Goal: Download file/media

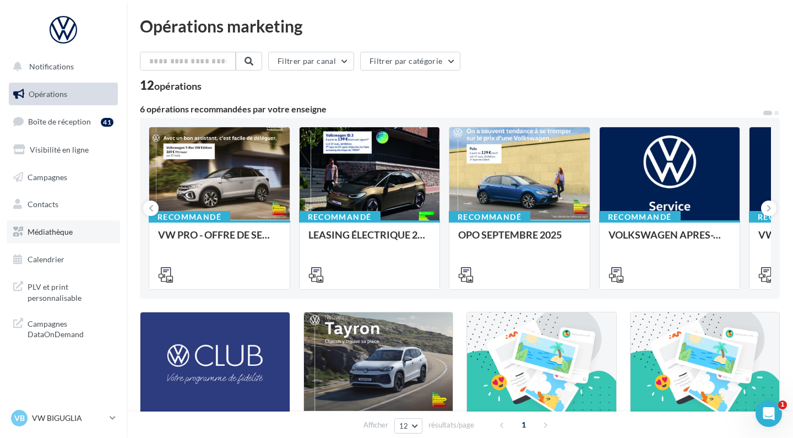
click at [43, 237] on link "Médiathèque" at bounding box center [63, 231] width 113 height 23
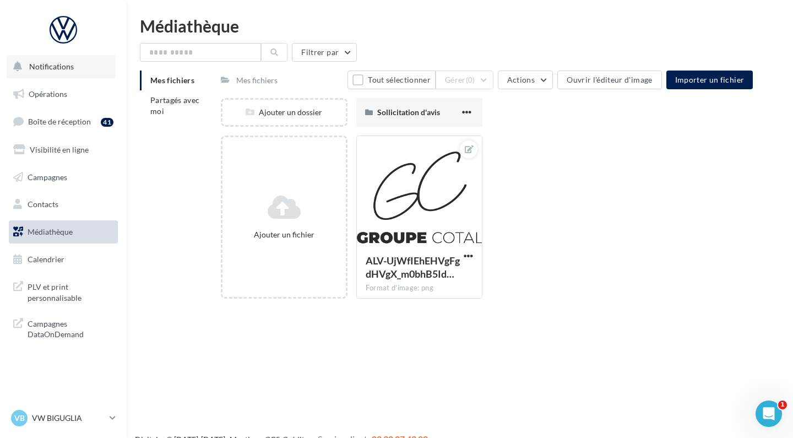
click at [70, 68] on span "Notifications" at bounding box center [51, 66] width 45 height 9
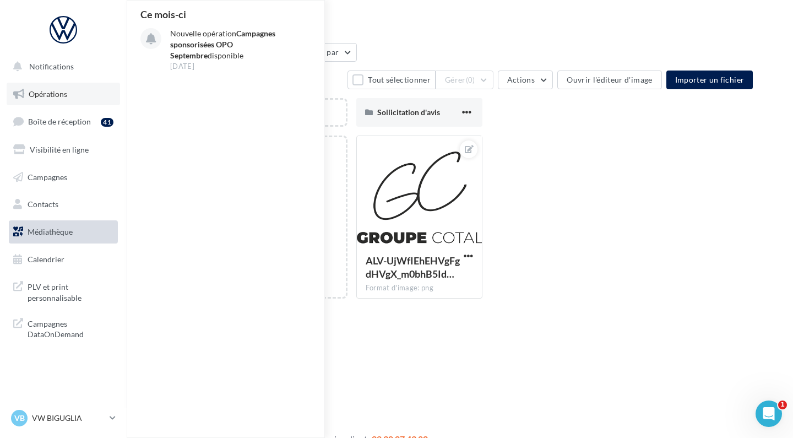
click at [63, 89] on span "Opérations" at bounding box center [48, 93] width 39 height 9
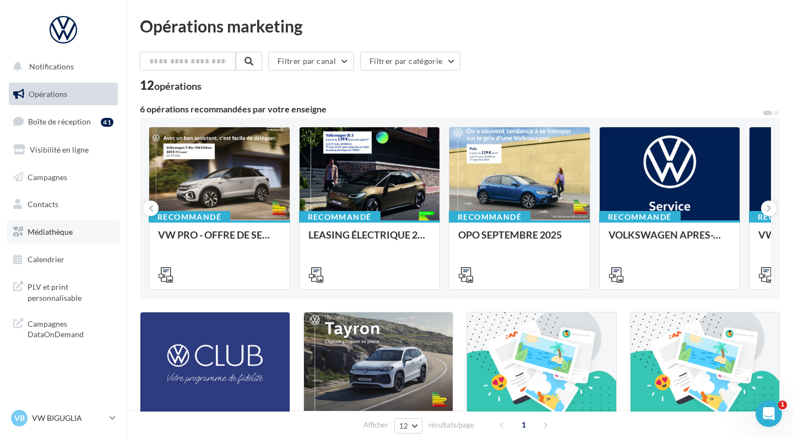
click at [55, 228] on span "Médiathèque" at bounding box center [50, 231] width 45 height 9
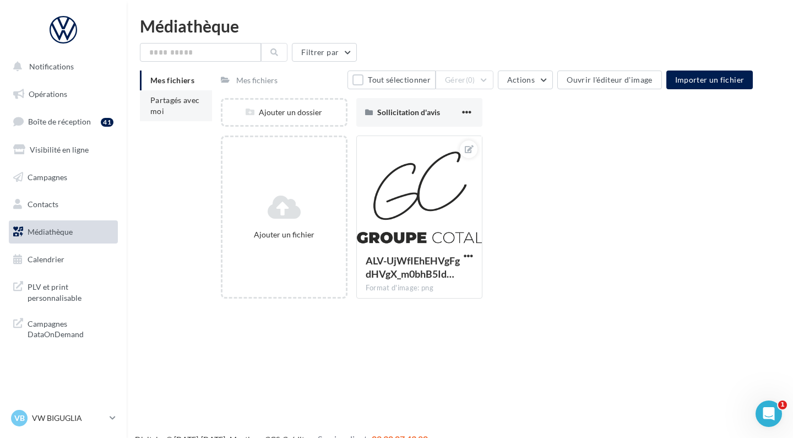
click at [173, 102] on span "Partagés avec moi" at bounding box center [175, 105] width 50 height 20
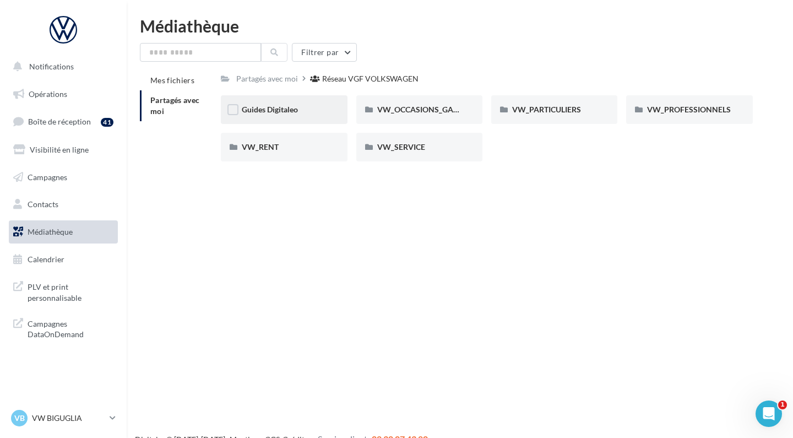
click at [338, 113] on div "Guides Digitaleo" at bounding box center [284, 109] width 126 height 29
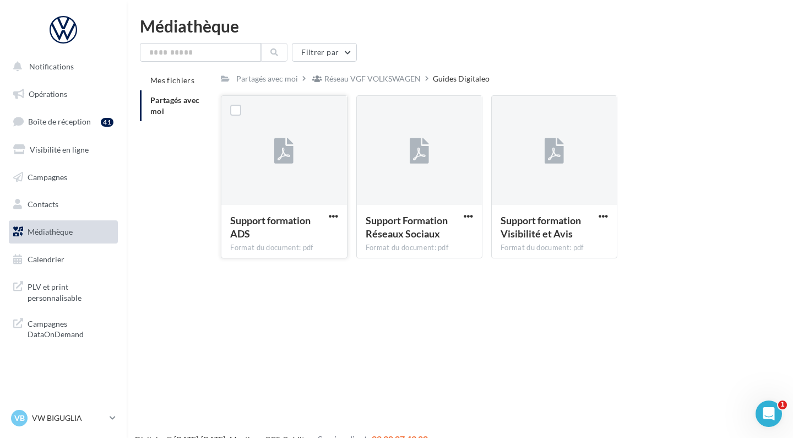
click at [292, 214] on div "Support formation ADS" at bounding box center [277, 227] width 94 height 26
click at [329, 219] on span "button" at bounding box center [333, 216] width 9 height 9
click at [303, 237] on button "Télécharger" at bounding box center [285, 238] width 110 height 29
click at [467, 216] on span "button" at bounding box center [468, 216] width 9 height 9
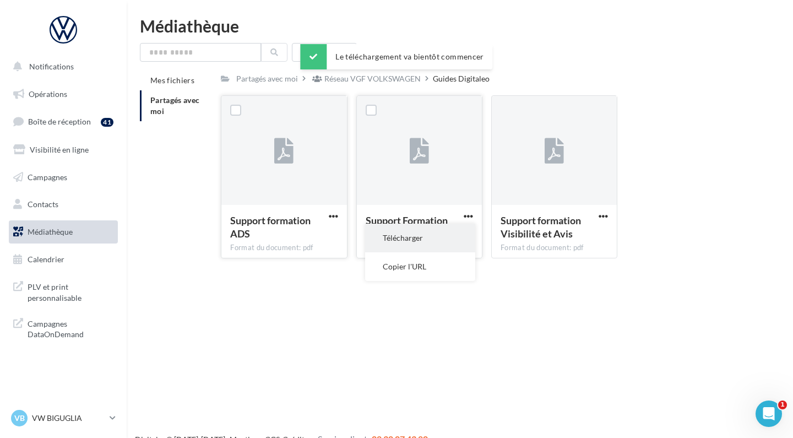
click at [440, 242] on button "Télécharger" at bounding box center [420, 238] width 110 height 29
click at [599, 221] on button "button" at bounding box center [604, 217] width 14 height 11
click at [566, 242] on button "Télécharger" at bounding box center [555, 238] width 110 height 29
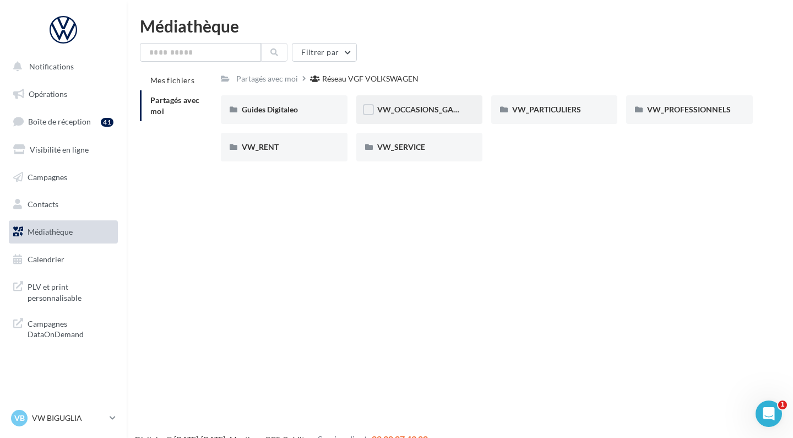
click at [422, 117] on div "VW_OCCASIONS_GARANTIES" at bounding box center [419, 109] width 126 height 29
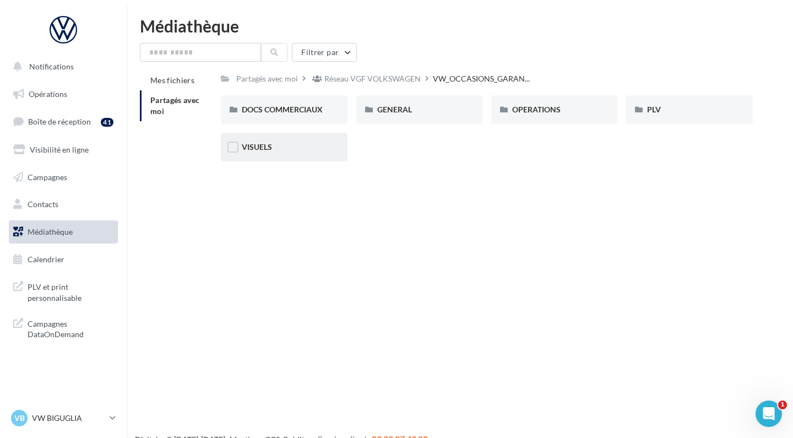
click at [267, 139] on div "VISUELS" at bounding box center [284, 147] width 126 height 29
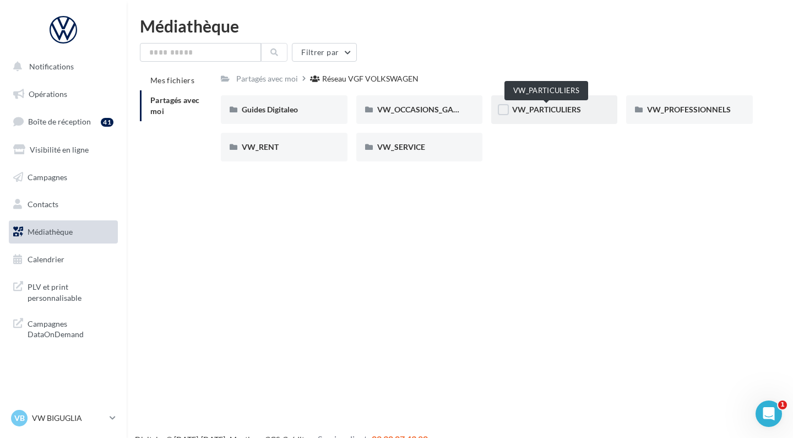
click at [577, 113] on span "VW_PARTICULIERS" at bounding box center [546, 109] width 69 height 9
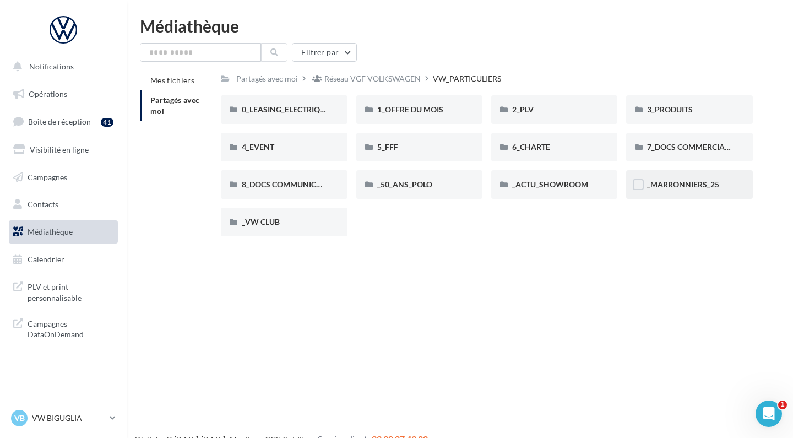
click at [663, 193] on div "_MARRONNIERS_25" at bounding box center [689, 184] width 126 height 29
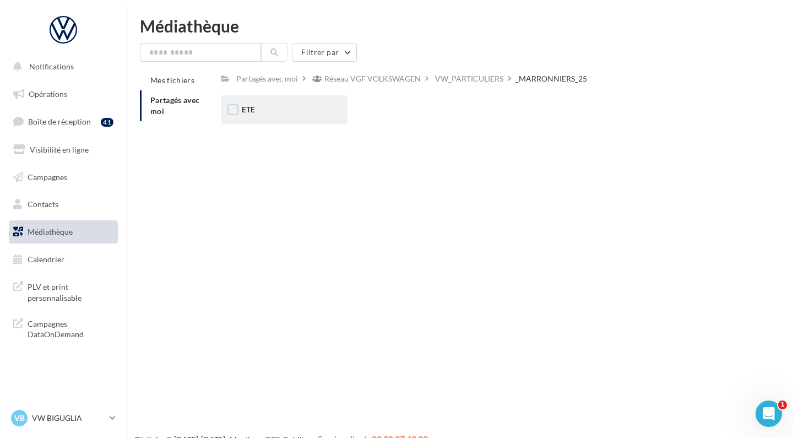
click at [256, 109] on div "ETE" at bounding box center [284, 109] width 84 height 11
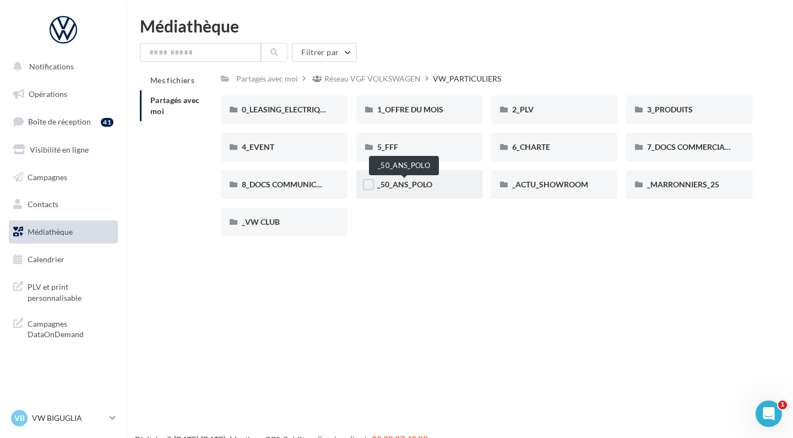
click at [409, 188] on span "_50_ANS_POLO" at bounding box center [404, 184] width 55 height 9
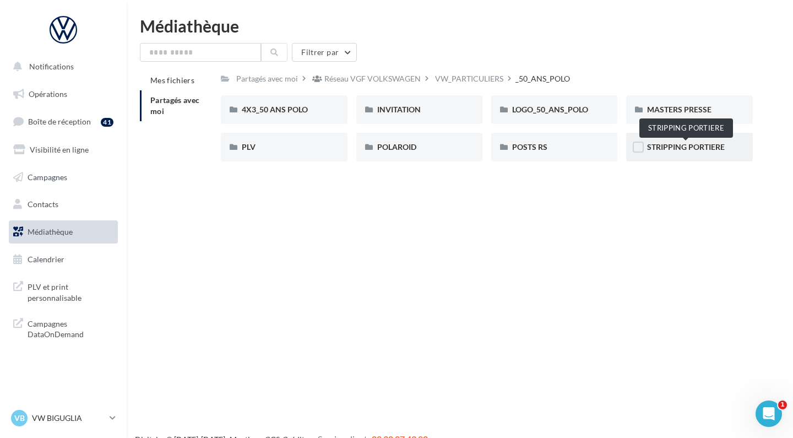
click at [703, 145] on span "STRIPPING PORTIERE" at bounding box center [686, 146] width 78 height 9
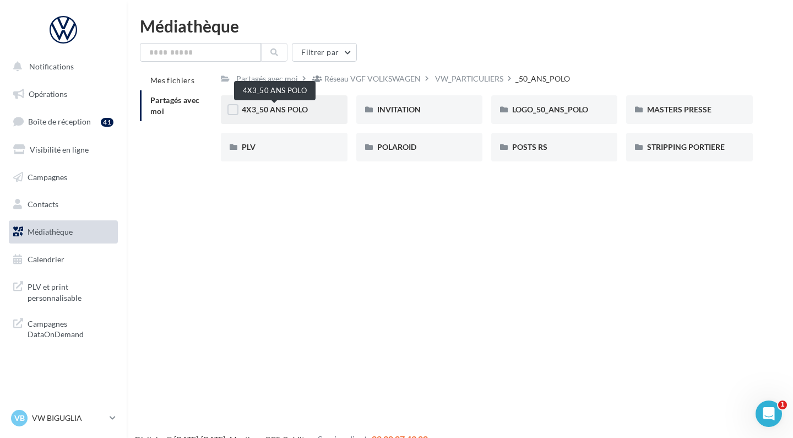
click at [278, 107] on span "4X3_50 ANS POLO" at bounding box center [275, 109] width 66 height 9
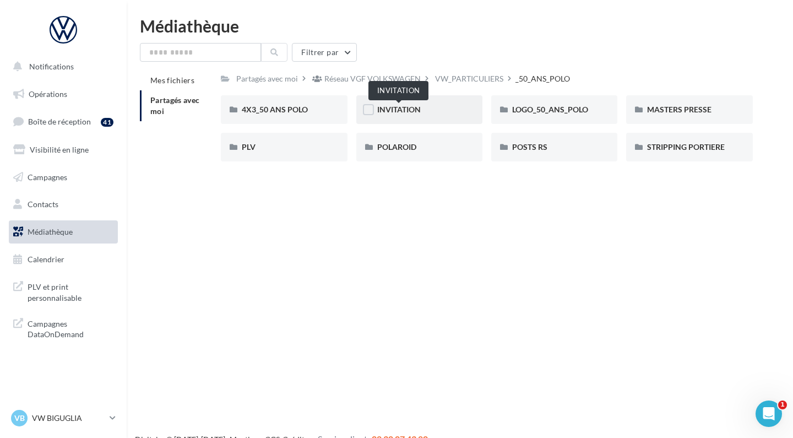
click at [405, 107] on span "INVITATION" at bounding box center [399, 109] width 44 height 9
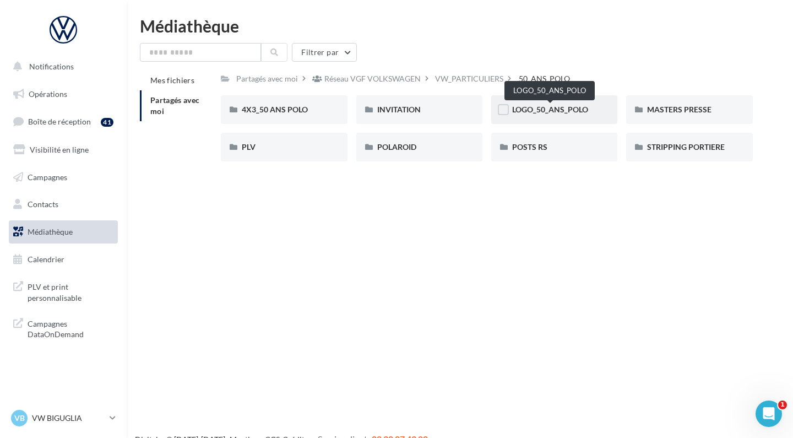
click at [534, 110] on span "LOGO_50_ANS_POLO" at bounding box center [550, 109] width 76 height 9
click at [664, 117] on div "MASTERS PRESSE" at bounding box center [689, 109] width 126 height 29
click at [252, 143] on span "PLV" at bounding box center [249, 146] width 14 height 9
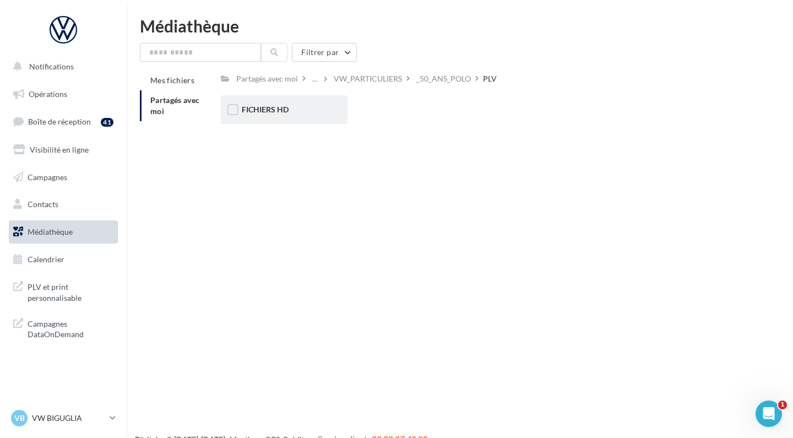
click at [274, 100] on div "FICHIERS HD" at bounding box center [284, 109] width 126 height 29
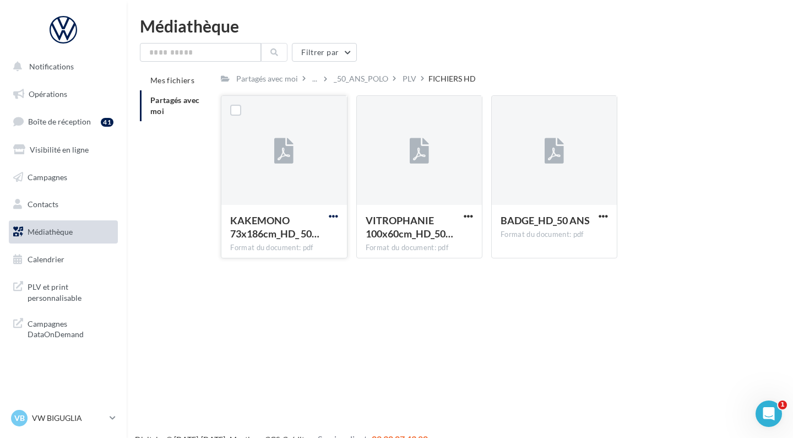
click at [334, 217] on span "button" at bounding box center [333, 216] width 9 height 9
click at [474, 361] on div "Notifications Opérations Boîte de réception 41 Visibilité en ligne Campagnes Co…" at bounding box center [396, 237] width 793 height 438
click at [410, 80] on div "PLV" at bounding box center [410, 78] width 14 height 11
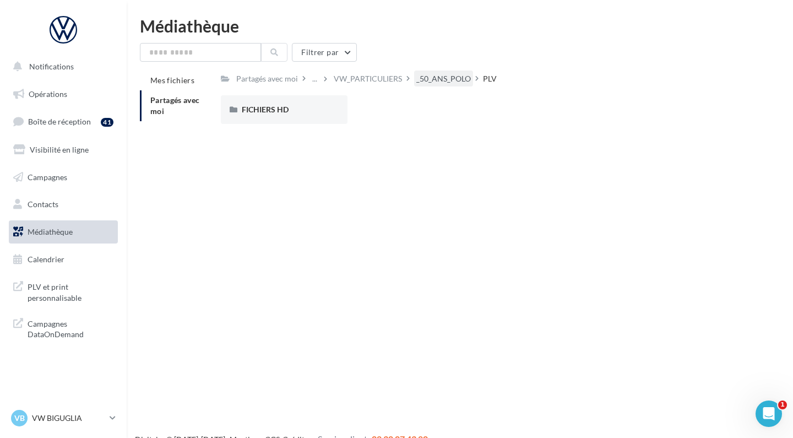
click at [432, 82] on div "_50_ANS_POLO" at bounding box center [443, 78] width 55 height 11
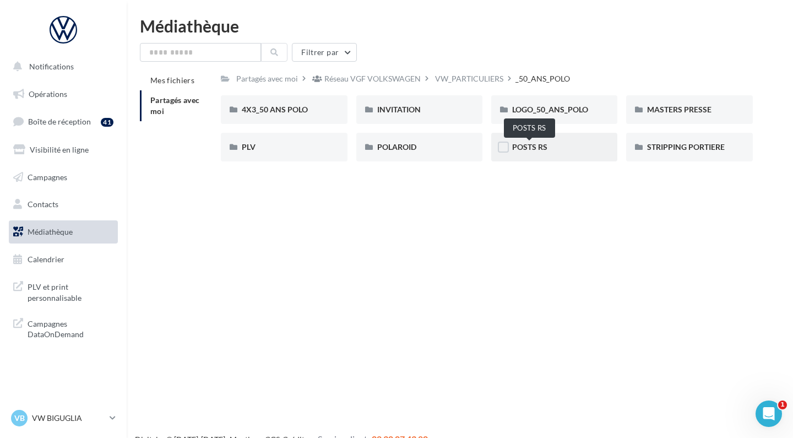
click at [543, 151] on span "POSTS RS" at bounding box center [529, 146] width 35 height 9
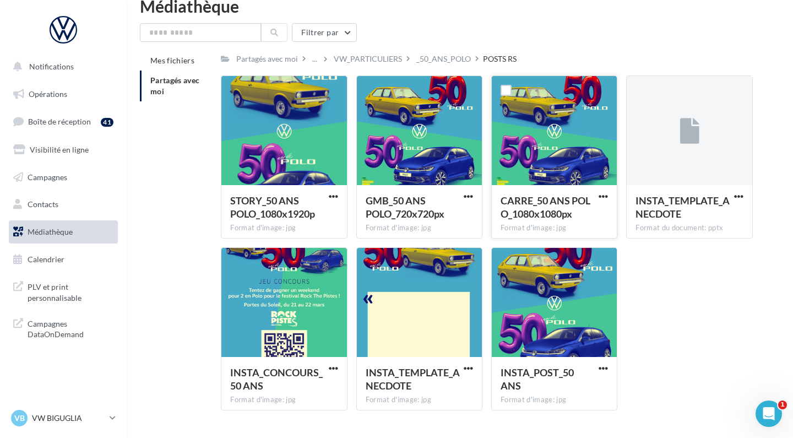
scroll to position [34, 0]
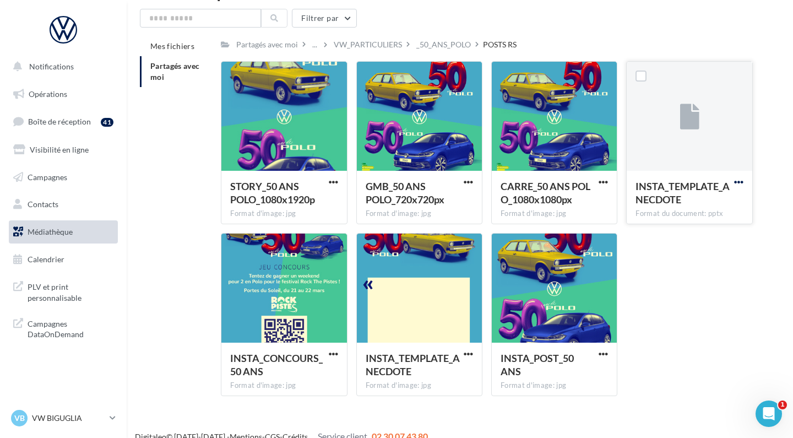
click at [739, 182] on span "button" at bounding box center [738, 181] width 9 height 9
click at [671, 202] on button "Télécharger" at bounding box center [691, 203] width 110 height 29
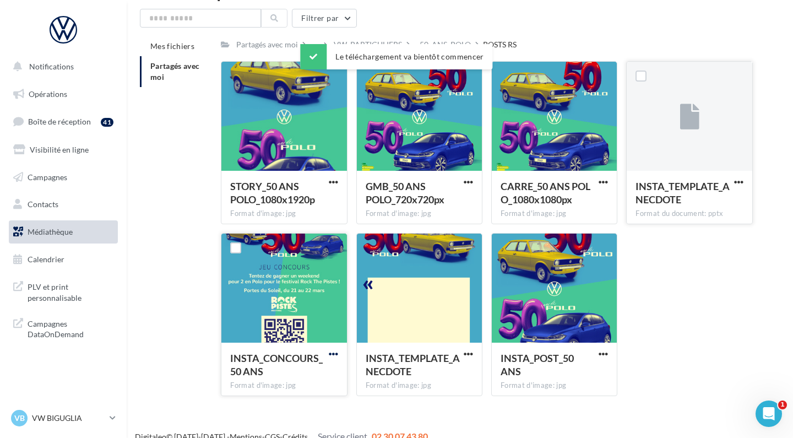
click at [332, 355] on span "button" at bounding box center [333, 353] width 9 height 9
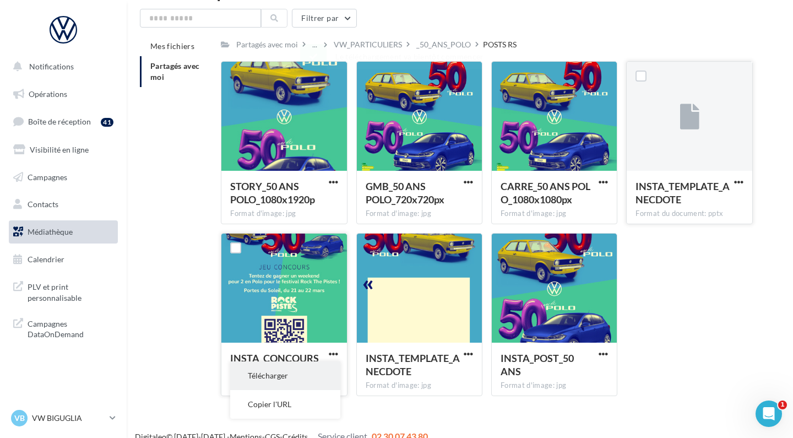
click at [305, 375] on button "Télécharger" at bounding box center [285, 375] width 110 height 29
click at [69, 69] on span "Notifications" at bounding box center [51, 66] width 45 height 9
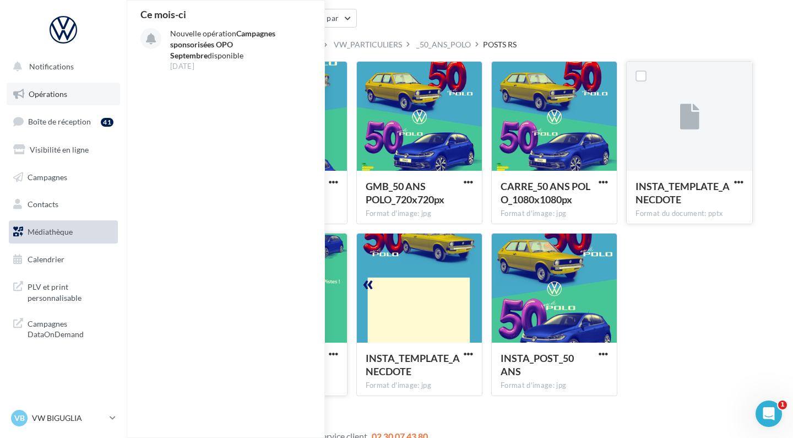
click at [55, 92] on span "Opérations" at bounding box center [48, 93] width 39 height 9
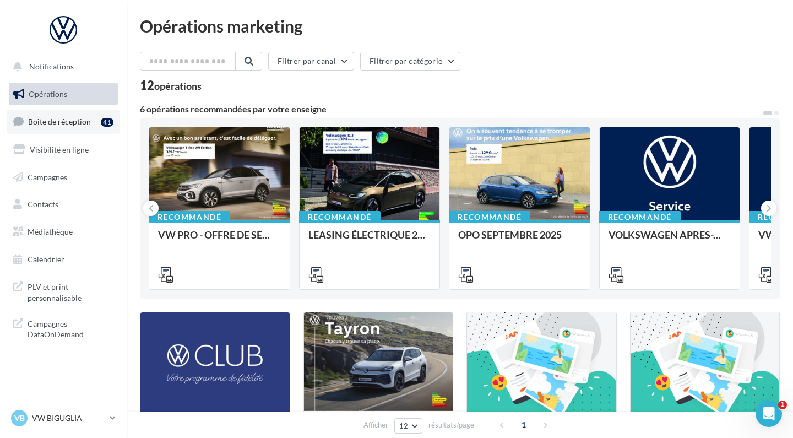
click at [81, 121] on span "Boîte de réception" at bounding box center [59, 121] width 63 height 9
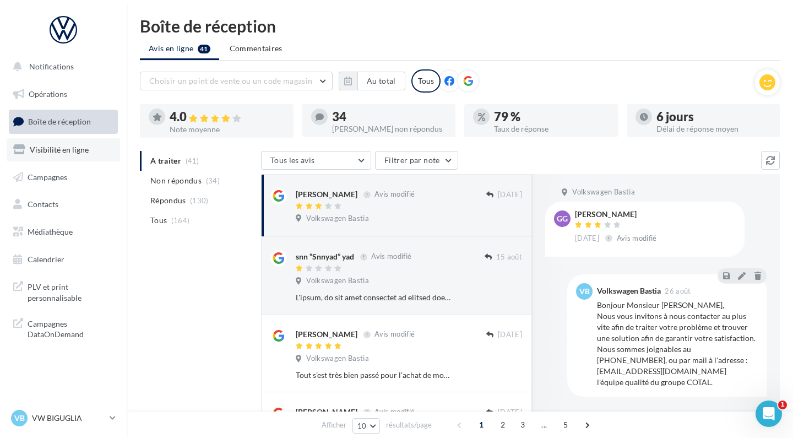
click at [70, 150] on span "Visibilité en ligne" at bounding box center [59, 149] width 59 height 9
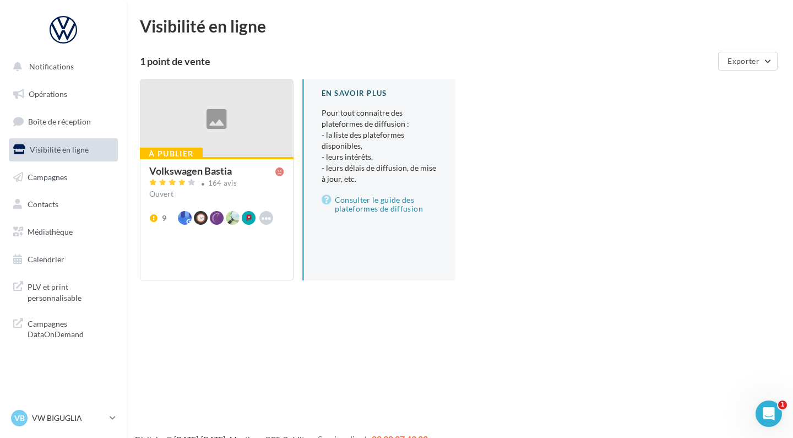
click at [71, 97] on link "Opérations" at bounding box center [63, 94] width 113 height 23
